Goal: Information Seeking & Learning: Learn about a topic

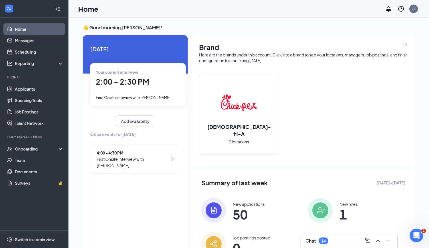
click at [137, 91] on div "Your current interview 2:00 - 2:30 PM First Onsite Interview with [PERSON_NAME]" at bounding box center [137, 84] width 95 height 43
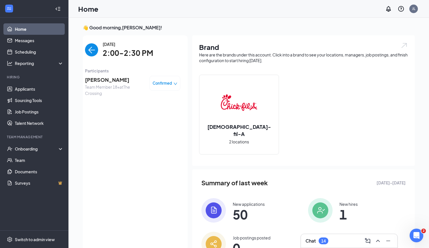
click at [112, 80] on span "[PERSON_NAME]" at bounding box center [115, 80] width 60 height 8
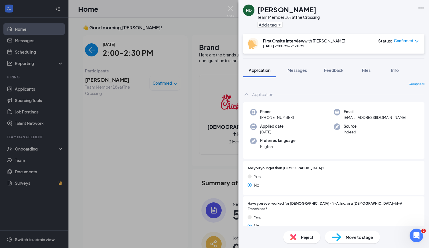
click at [115, 135] on div "HD [PERSON_NAME] Team Member 18+ at The Crossing Add a tag First Onsite Intervi…" at bounding box center [214, 124] width 429 height 248
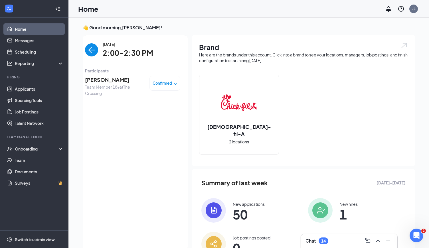
click at [103, 82] on span "[PERSON_NAME]" at bounding box center [115, 80] width 60 height 8
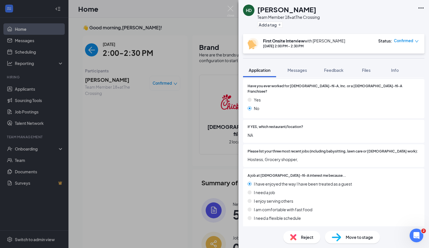
scroll to position [124, 0]
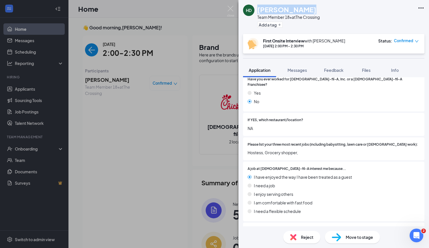
drag, startPoint x: 257, startPoint y: 11, endPoint x: 313, endPoint y: 9, distance: 55.6
click at [313, 9] on div "[PERSON_NAME]" at bounding box center [288, 10] width 62 height 10
copy h1 "[PERSON_NAME]"
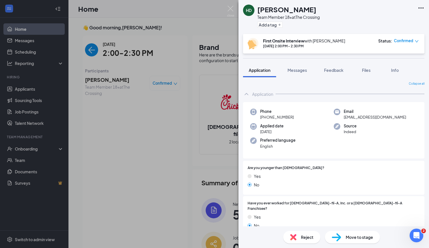
scroll to position [0, 0]
click at [236, 39] on div "HD [PERSON_NAME] Team Member 18+ at The Crossing Add a tag First Onsite Intervi…" at bounding box center [214, 124] width 429 height 248
click at [231, 10] on div "Home JL" at bounding box center [248, 9] width 360 height 18
